Goal: Information Seeking & Learning: Learn about a topic

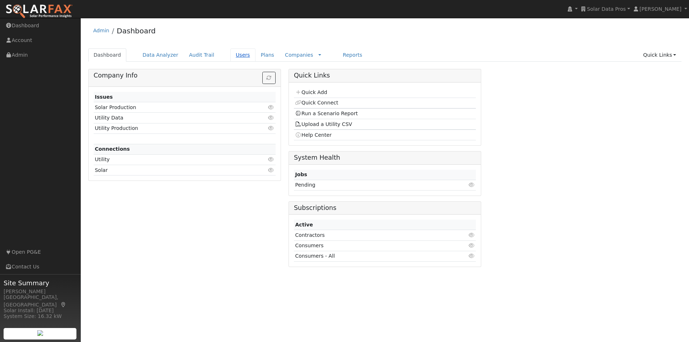
click at [230, 55] on link "Users" at bounding box center [242, 54] width 25 height 13
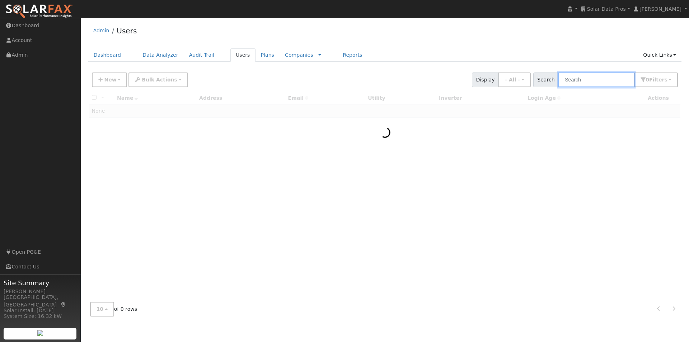
drag, startPoint x: 601, startPoint y: 80, endPoint x: 598, endPoint y: 82, distance: 4.4
click at [600, 81] on input "text" at bounding box center [596, 80] width 76 height 15
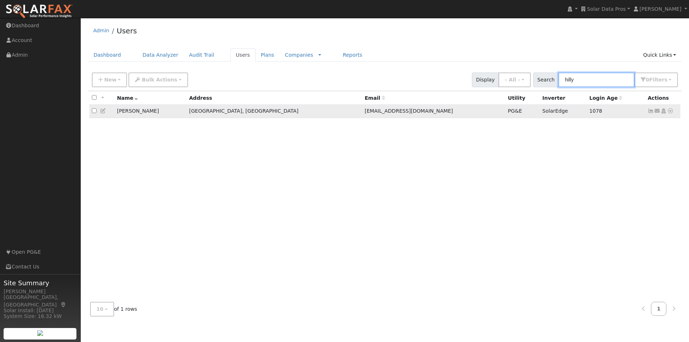
type input "hilly"
click at [651, 112] on icon at bounding box center [651, 110] width 6 height 5
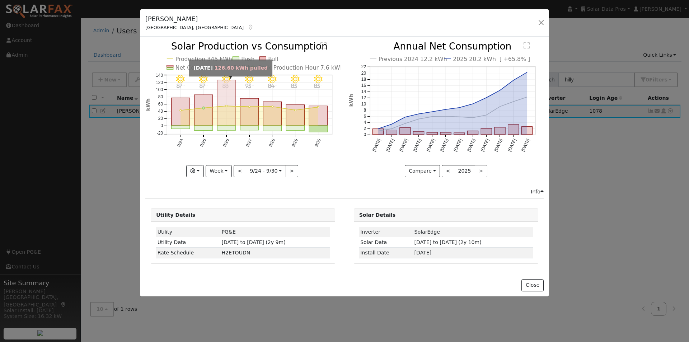
click at [229, 97] on rect "onclick=""" at bounding box center [227, 103] width 18 height 46
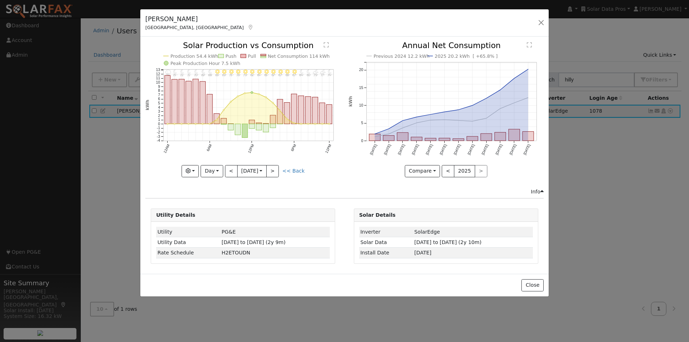
click at [279, 56] on text "Net Consumption 114 kWh" at bounding box center [299, 55] width 62 height 5
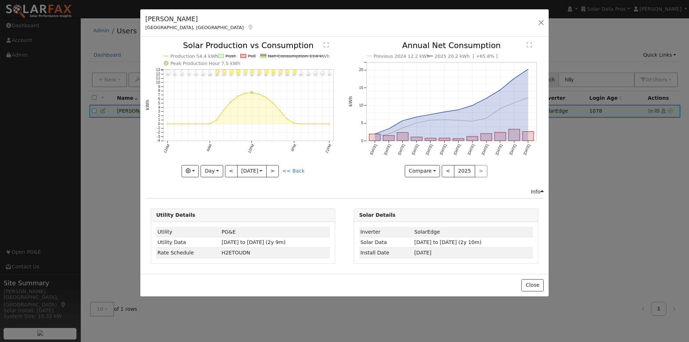
click at [286, 57] on text "Net Consumption 114 kWh" at bounding box center [299, 55] width 62 height 5
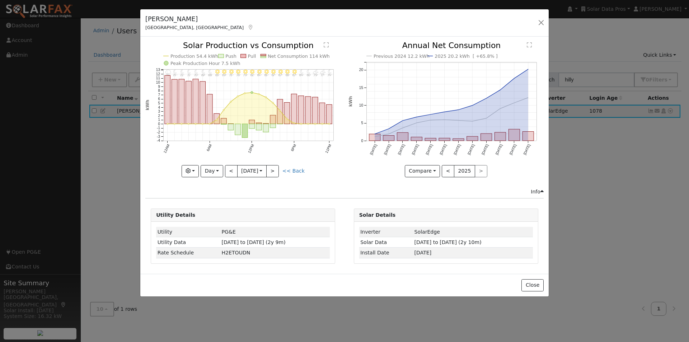
click at [202, 53] on text "Production 54.4 kWh" at bounding box center [194, 55] width 48 height 5
click at [213, 169] on button "Day" at bounding box center [212, 171] width 22 height 12
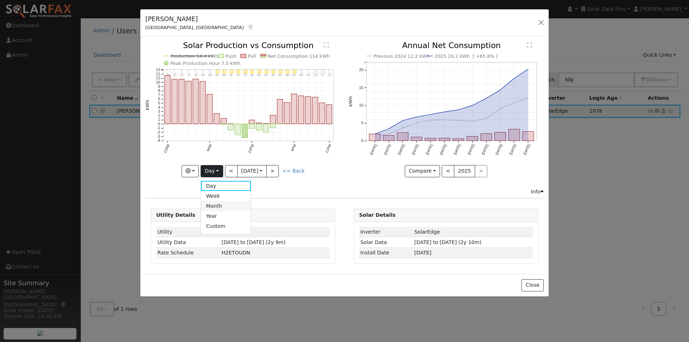
click at [220, 205] on link "Month" at bounding box center [226, 206] width 50 height 10
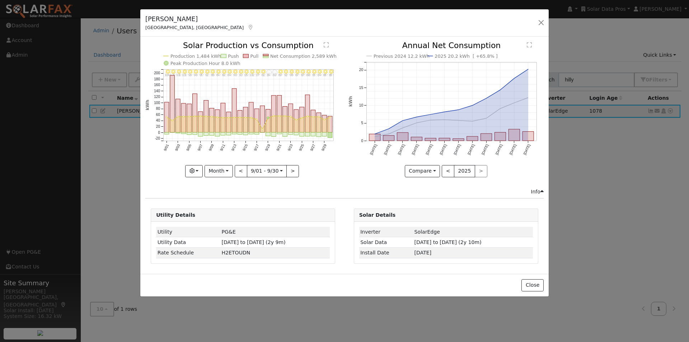
click at [327, 42] on text "" at bounding box center [326, 45] width 5 height 6
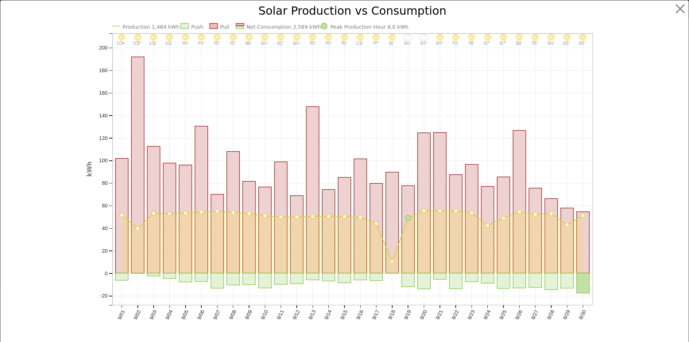
click at [255, 24] on text "Net Consumption 2,589 kWh" at bounding box center [283, 27] width 74 height 6
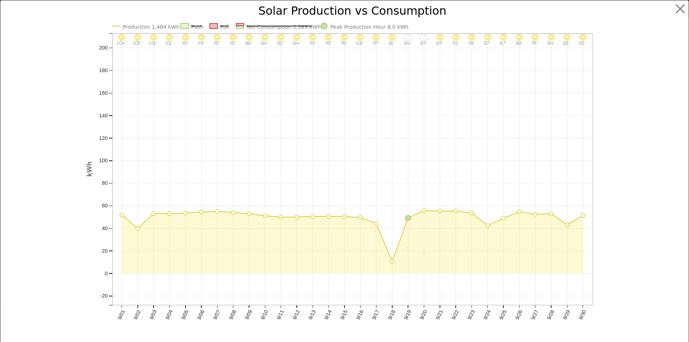
click at [285, 24] on text "Net Consumption 2,589 kWh" at bounding box center [283, 27] width 74 height 6
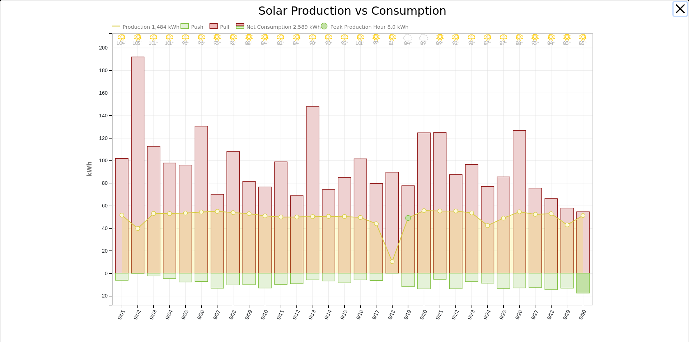
click at [676, 4] on button "button" at bounding box center [681, 9] width 14 height 14
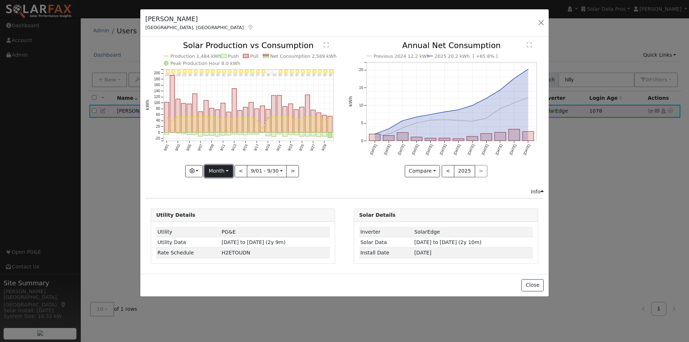
click at [213, 169] on button "Month" at bounding box center [219, 171] width 28 height 12
click at [218, 215] on link "Year" at bounding box center [230, 216] width 50 height 10
type input "2024-10-01"
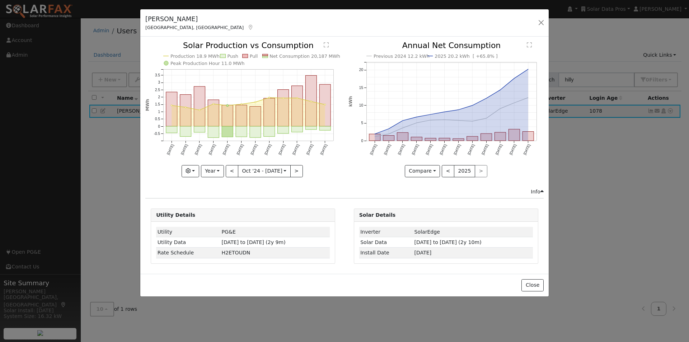
click at [283, 55] on text "Net Consumption 20,187 MWh" at bounding box center [305, 55] width 71 height 5
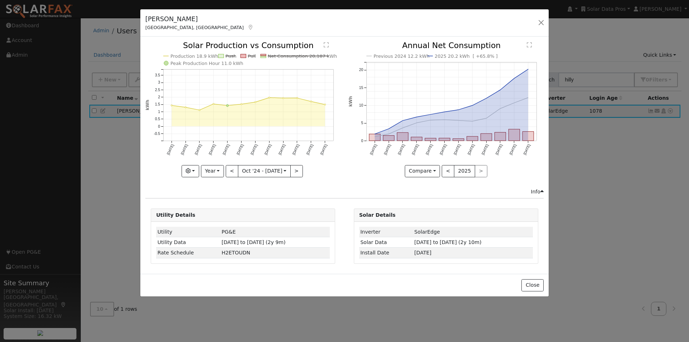
click at [291, 57] on text "Net Consumption 20,187 kWh" at bounding box center [302, 55] width 69 height 5
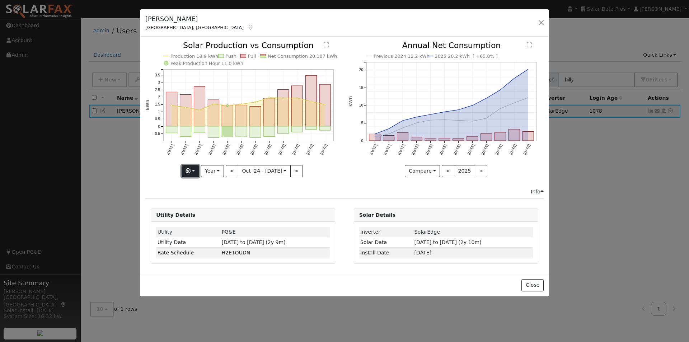
click at [195, 173] on button "button" at bounding box center [191, 171] width 18 height 12
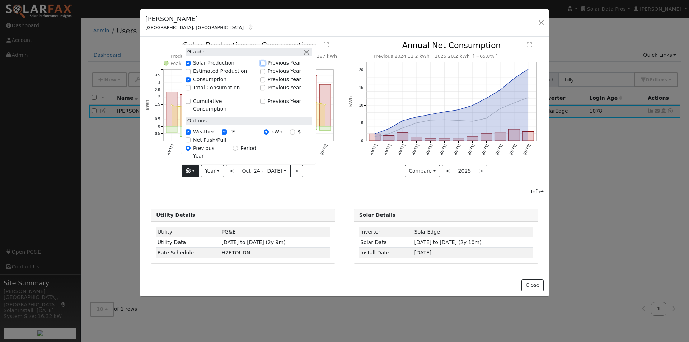
click at [265, 66] on input "Previous Year" at bounding box center [262, 63] width 5 height 5
checkbox input "true"
click at [345, 172] on div "Previous 2024 12.2 kWh 2025 20.2 kWh [ +65.8% ] Oct '24 Nov '24 Dec '24 Jan '25…" at bounding box center [446, 115] width 203 height 146
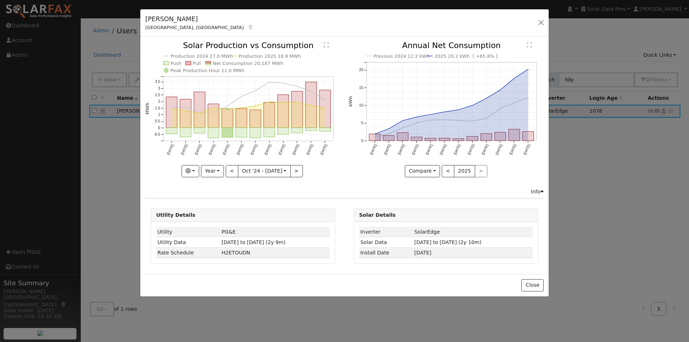
click at [239, 62] on text "Net Consumption 20,187 MWh" at bounding box center [248, 63] width 71 height 5
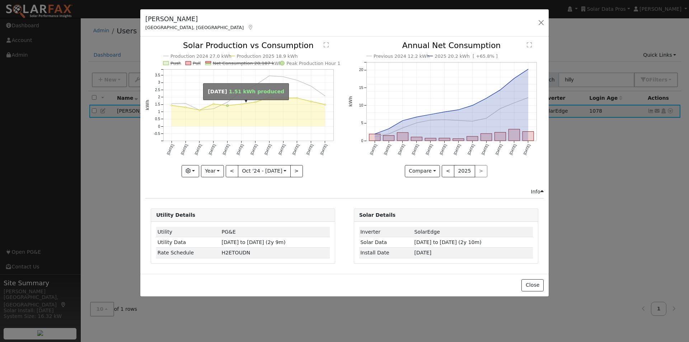
click at [241, 104] on circle "onclick=""" at bounding box center [241, 104] width 1 height 1
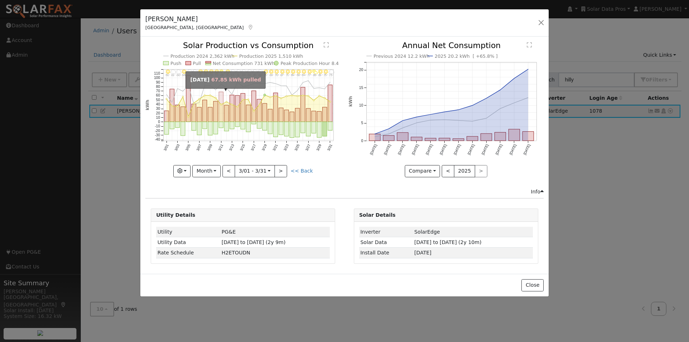
click at [222, 116] on rect "onclick=""" at bounding box center [221, 107] width 4 height 30
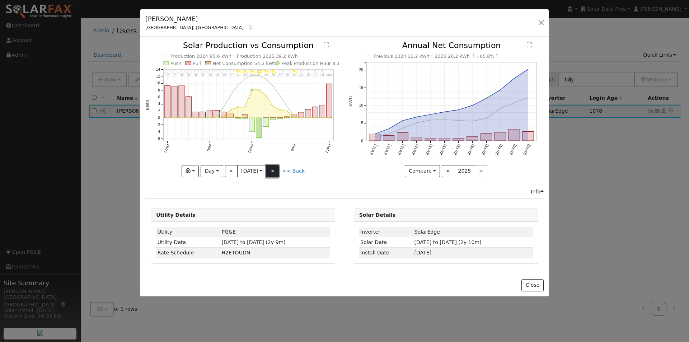
click at [278, 171] on button ">" at bounding box center [272, 171] width 13 height 12
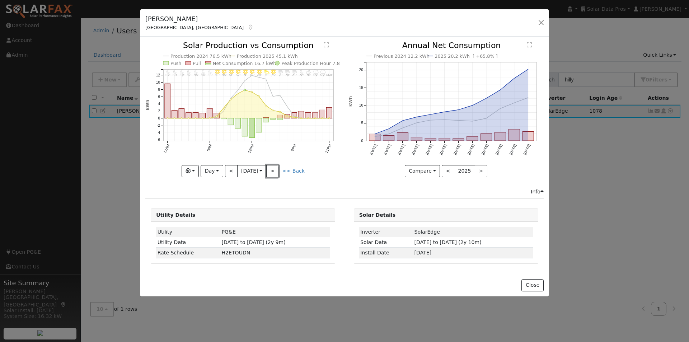
click at [277, 170] on button ">" at bounding box center [272, 171] width 13 height 12
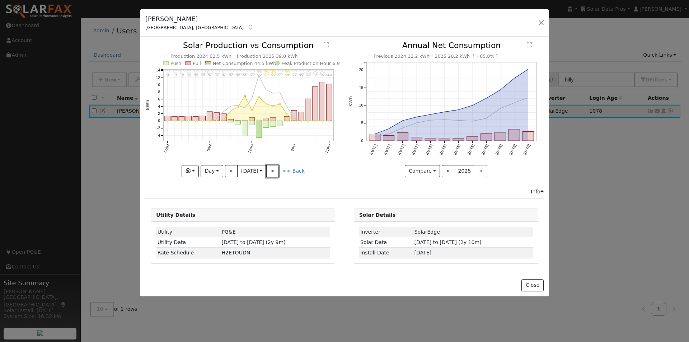
click at [277, 170] on button ">" at bounding box center [272, 171] width 13 height 12
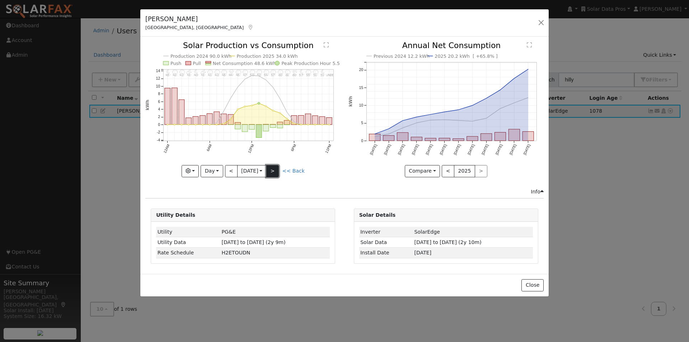
click at [272, 170] on button ">" at bounding box center [272, 171] width 13 height 12
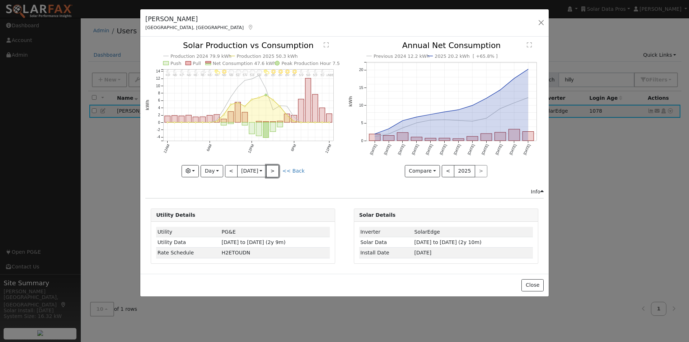
click at [273, 169] on button ">" at bounding box center [272, 171] width 13 height 12
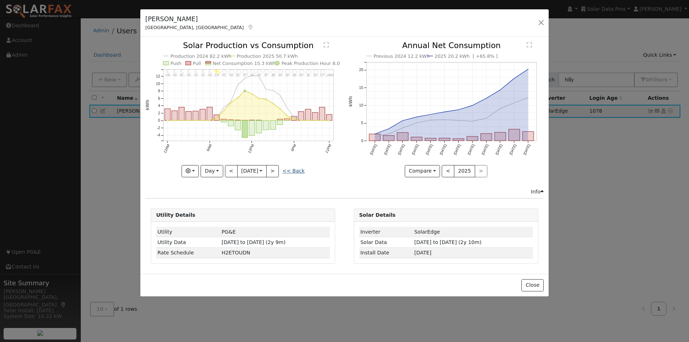
click at [299, 170] on link "<< Back" at bounding box center [293, 171] width 22 height 6
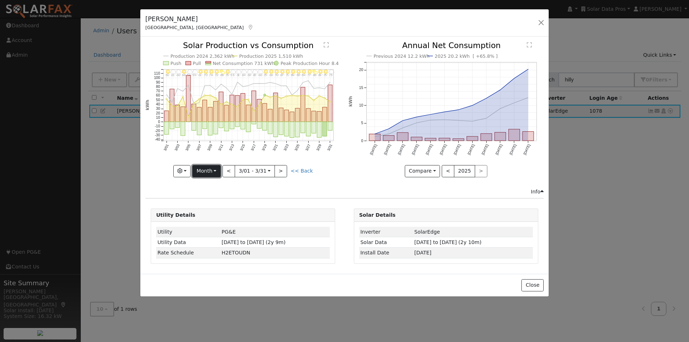
click at [218, 172] on button "Month" at bounding box center [206, 171] width 28 height 12
click at [208, 218] on link "Year" at bounding box center [218, 216] width 50 height 10
type input "2024-10-01"
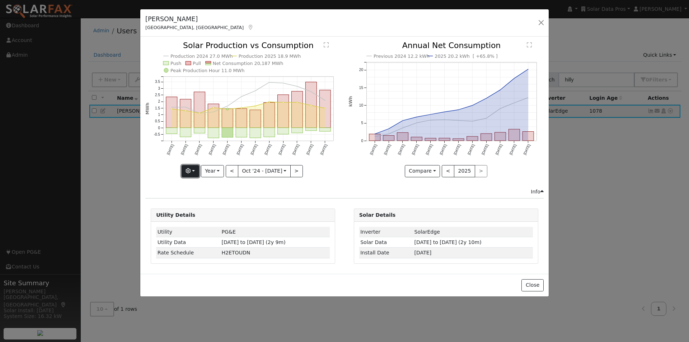
click at [196, 168] on button "button" at bounding box center [191, 171] width 18 height 12
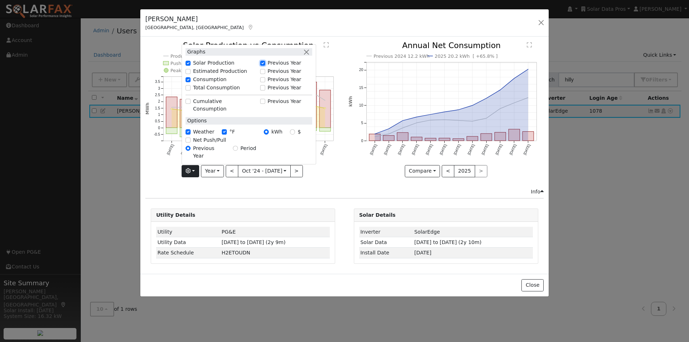
click at [265, 66] on input "Previous Year" at bounding box center [262, 63] width 5 height 5
checkbox input "false"
click at [349, 158] on icon "Previous 2024 12.2 kWh 2025 20.2 kWh [ +65.8% ] Oct '24 Nov '24 Dec '24 Jan '25…" at bounding box center [446, 107] width 195 height 131
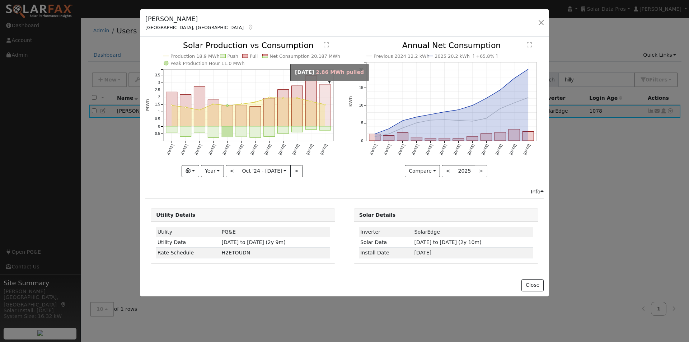
click at [326, 101] on rect "onclick=""" at bounding box center [325, 105] width 11 height 42
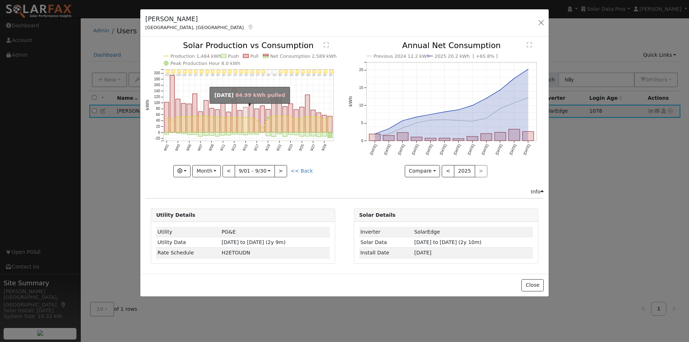
click at [247, 113] on rect "onclick=""" at bounding box center [245, 119] width 5 height 25
type input "2025-09-15"
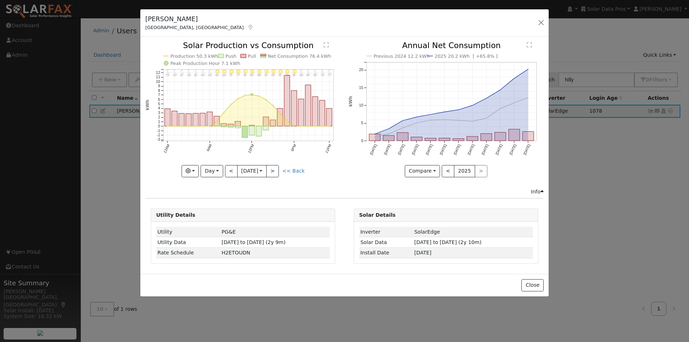
click at [326, 44] on text "" at bounding box center [326, 45] width 5 height 6
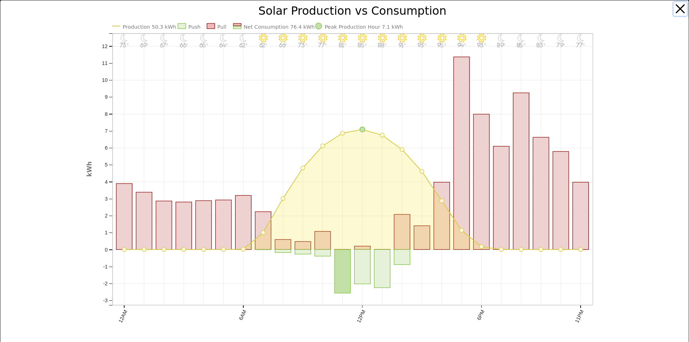
click at [677, 4] on button "button" at bounding box center [681, 9] width 14 height 14
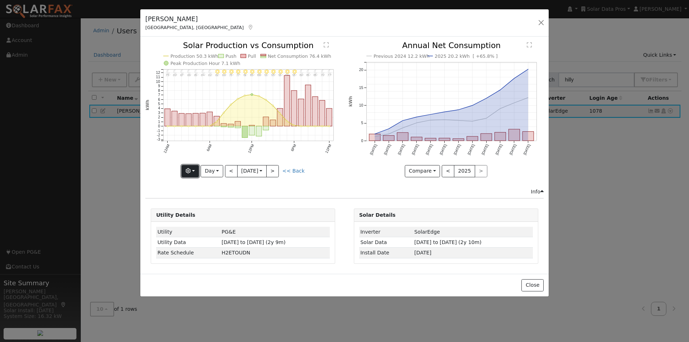
click at [190, 168] on icon "button" at bounding box center [188, 170] width 5 height 5
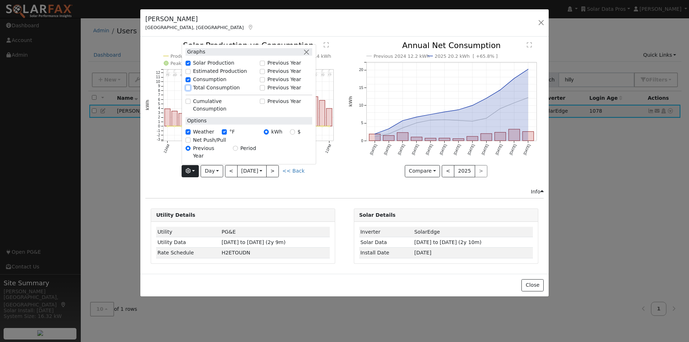
click at [188, 90] on input "Total Consumption" at bounding box center [188, 87] width 5 height 5
checkbox input "true"
click at [345, 164] on div "Previous 2024 12.2 kWh 2025 20.2 kWh [ +65.8% ] Oct '24 Nov '24 Dec '24 Jan '25…" at bounding box center [446, 115] width 203 height 146
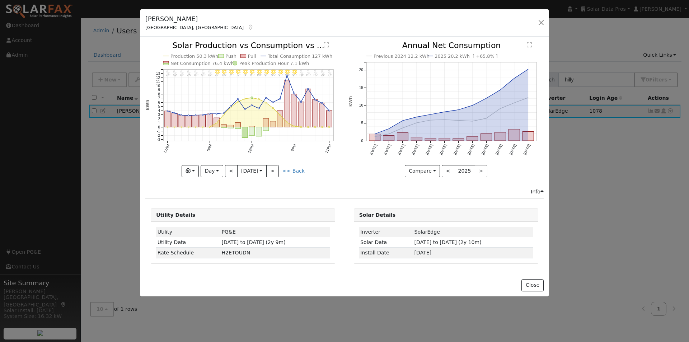
click at [327, 46] on text "" at bounding box center [326, 45] width 5 height 6
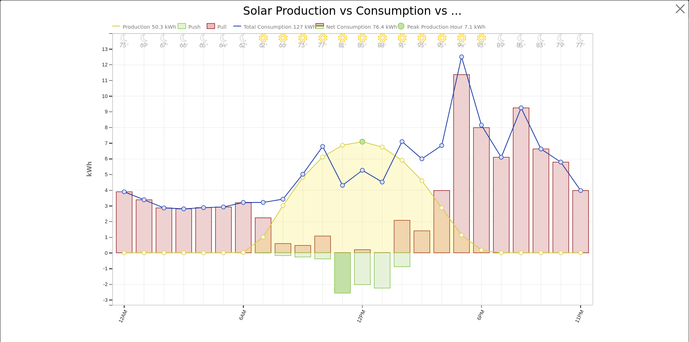
click at [150, 24] on text "Production 50.3 kWh" at bounding box center [148, 27] width 53 height 6
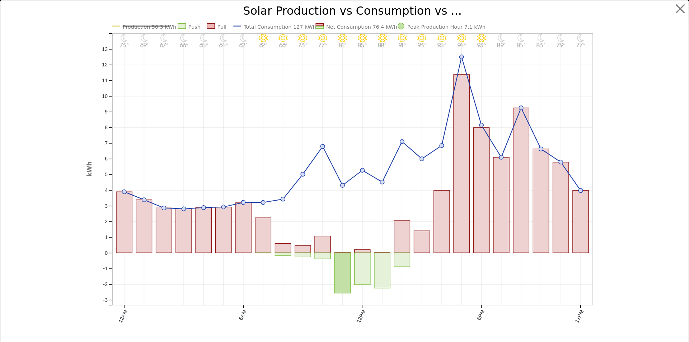
click at [347, 28] on text "Net Consumption 76.4 kWh" at bounding box center [361, 27] width 71 height 6
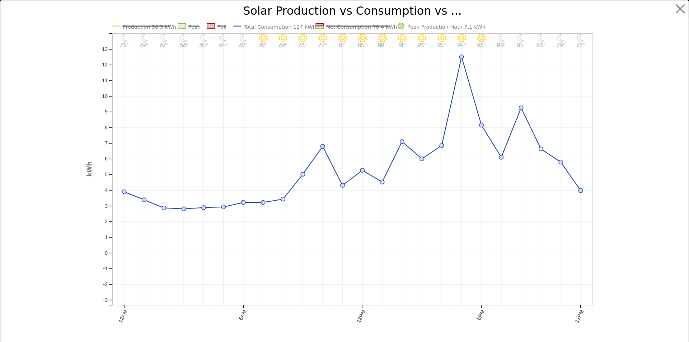
click at [341, 24] on text "Net Consumption 76.4 kWh" at bounding box center [361, 27] width 71 height 6
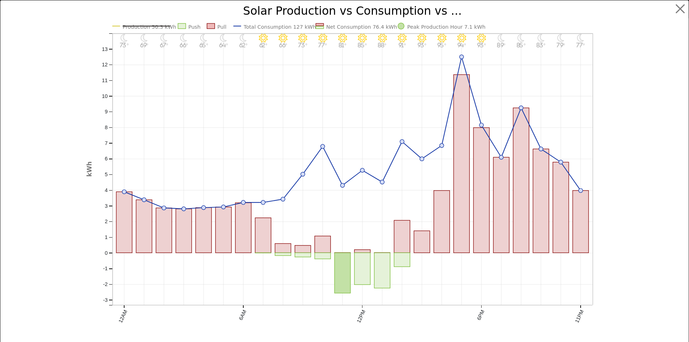
click at [152, 27] on text "Production 50.3 kWh" at bounding box center [148, 27] width 53 height 6
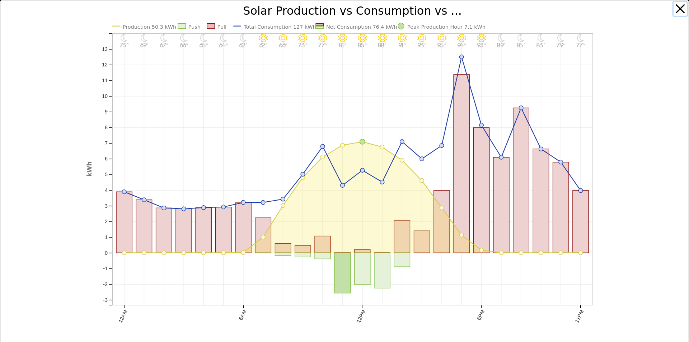
click at [674, 8] on button "button" at bounding box center [681, 9] width 14 height 14
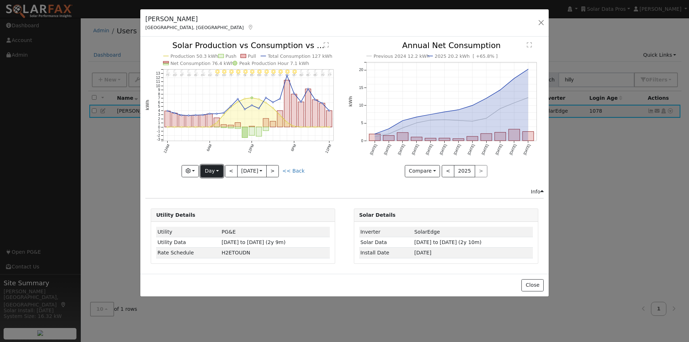
click at [212, 168] on button "Day" at bounding box center [212, 171] width 22 height 12
click at [216, 213] on link "Year" at bounding box center [226, 216] width 50 height 10
type input "2024-10-01"
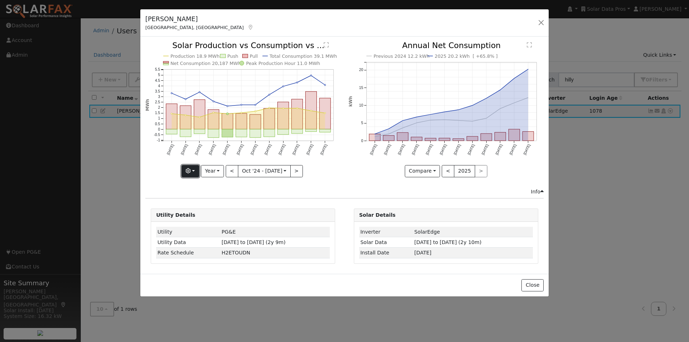
click at [194, 168] on button "button" at bounding box center [191, 171] width 18 height 12
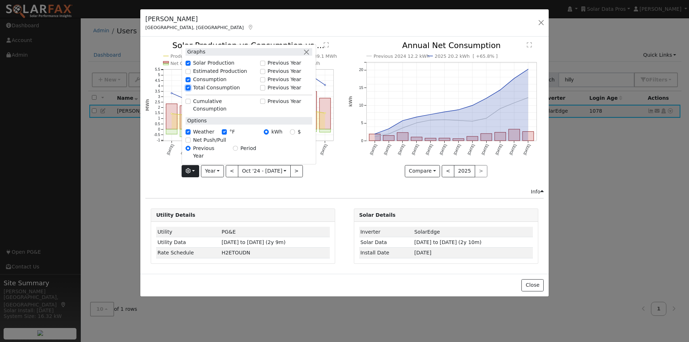
click at [191, 90] on input "Total Consumption" at bounding box center [188, 87] width 5 height 5
checkbox input "false"
drag, startPoint x: 355, startPoint y: 153, endPoint x: 324, endPoint y: 125, distance: 41.7
click at [354, 153] on icon "Previous 2024 12.2 kWh 2025 20.2 kWh [ +65.8% ] Oct '24 Nov '24 Dec '24 Jan '25…" at bounding box center [446, 107] width 195 height 131
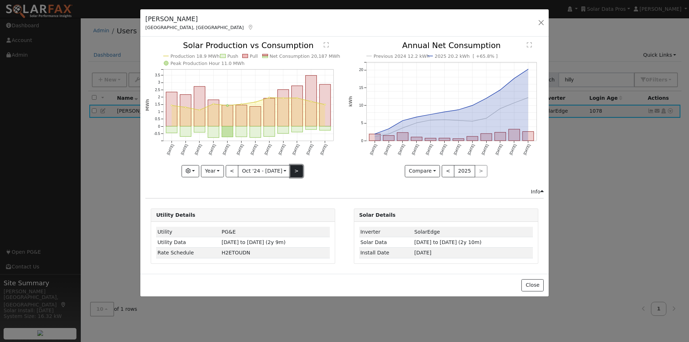
click at [296, 171] on button ">" at bounding box center [296, 171] width 13 height 12
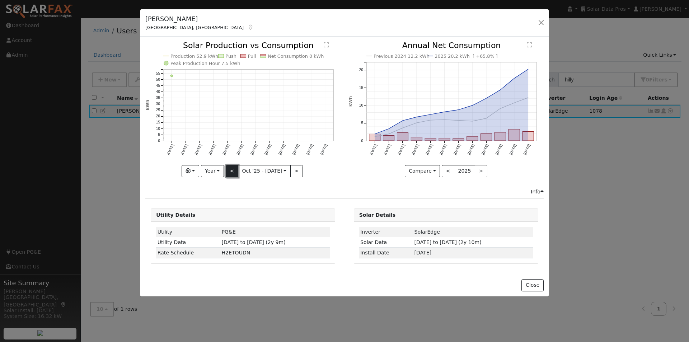
click at [233, 168] on button "<" at bounding box center [232, 171] width 13 height 12
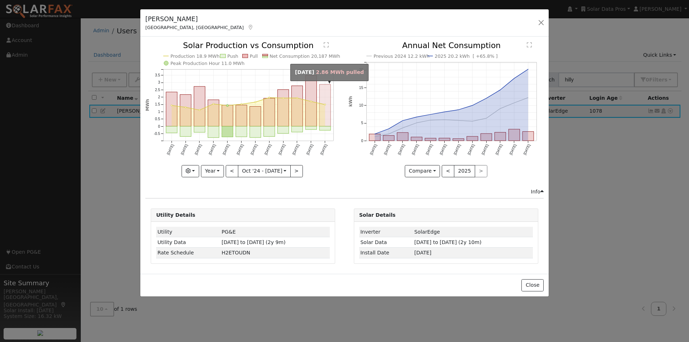
click at [323, 95] on rect "onclick=""" at bounding box center [325, 105] width 11 height 42
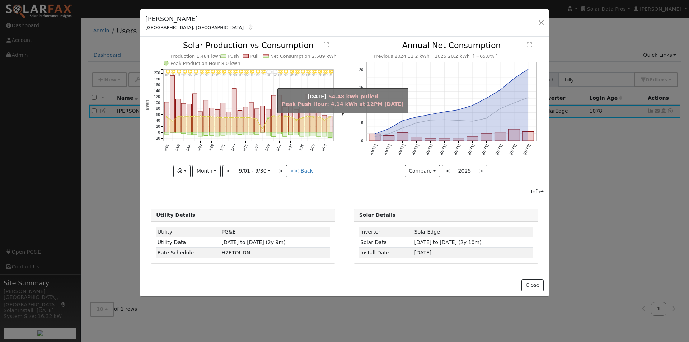
click at [330, 124] on rect "onclick=""" at bounding box center [330, 124] width 5 height 16
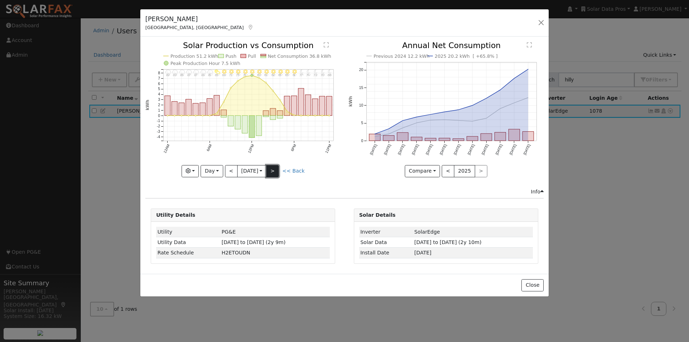
click at [274, 169] on button ">" at bounding box center [272, 171] width 13 height 12
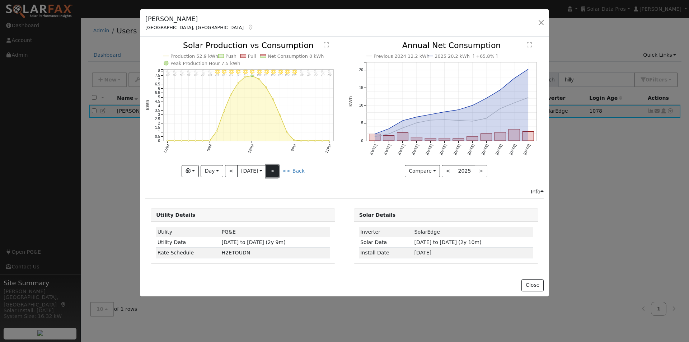
click at [274, 168] on button ">" at bounding box center [272, 171] width 13 height 12
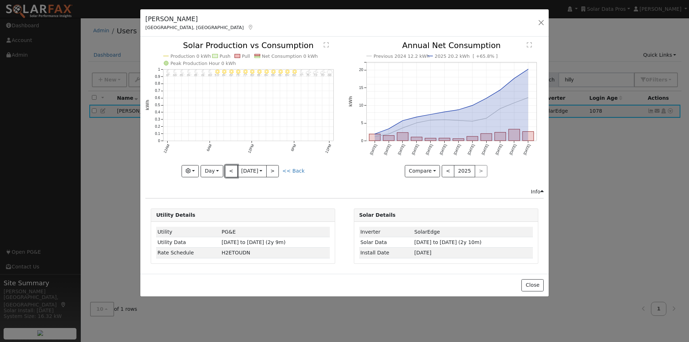
click at [230, 169] on button "<" at bounding box center [231, 171] width 13 height 12
type input "2025-10-01"
